Goal: Find contact information: Obtain details needed to contact an individual or organization

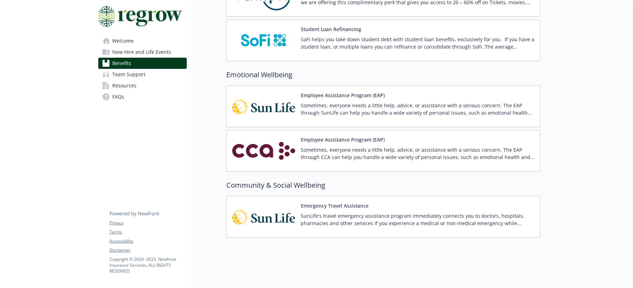
click at [144, 76] on span "Team Support" at bounding box center [128, 74] width 33 height 11
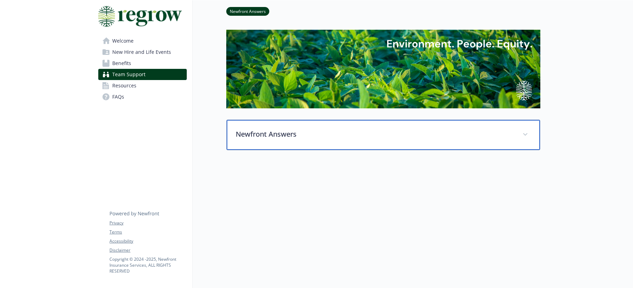
scroll to position [34, 0]
click at [528, 132] on span at bounding box center [525, 134] width 11 height 11
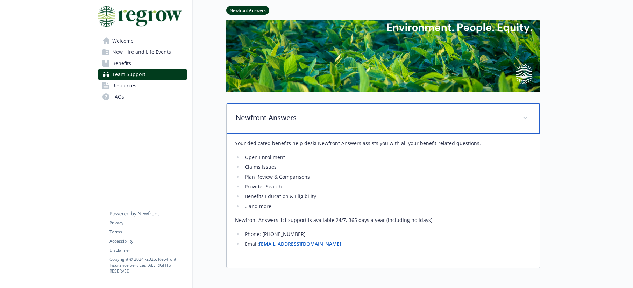
scroll to position [38, 0]
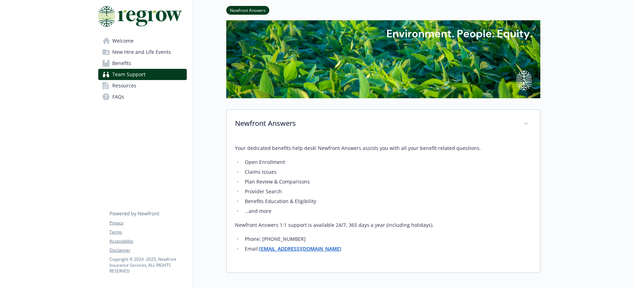
click at [127, 87] on span "Resources" at bounding box center [124, 85] width 24 height 11
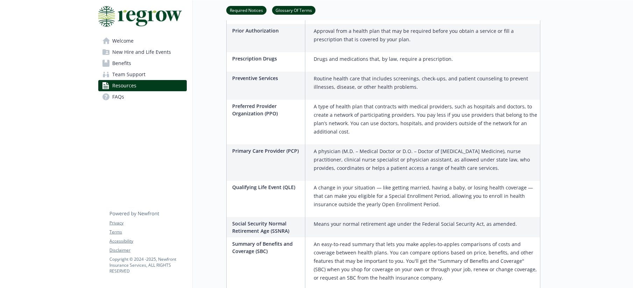
scroll to position [1156, 0]
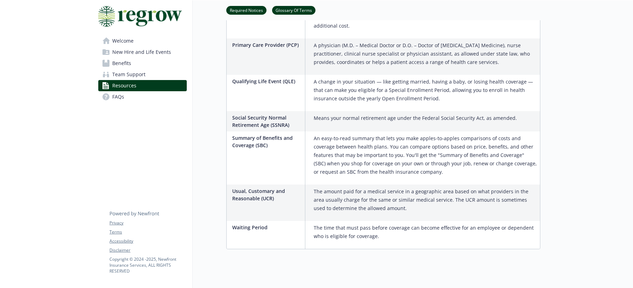
click at [117, 98] on span "FAQs" at bounding box center [118, 96] width 12 height 11
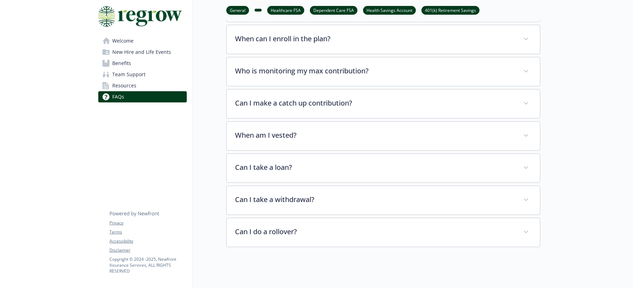
scroll to position [1515, 0]
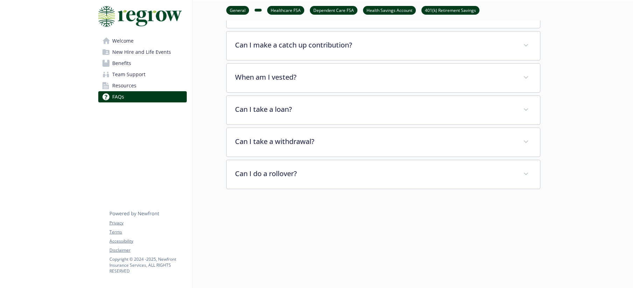
click at [122, 41] on span "Welcome" at bounding box center [122, 40] width 21 height 11
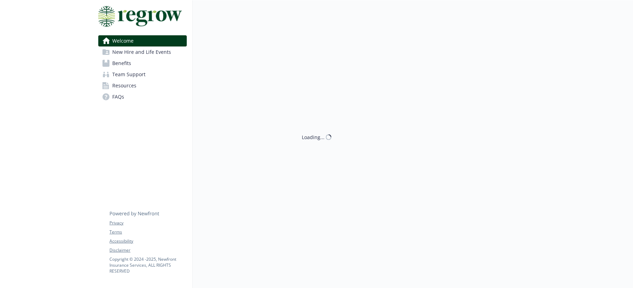
scroll to position [211, 0]
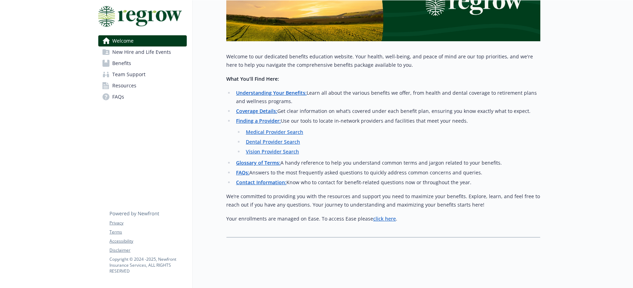
click at [261, 179] on strong "Contact Information:" at bounding box center [261, 182] width 50 height 7
